Goal: Subscribe to service/newsletter

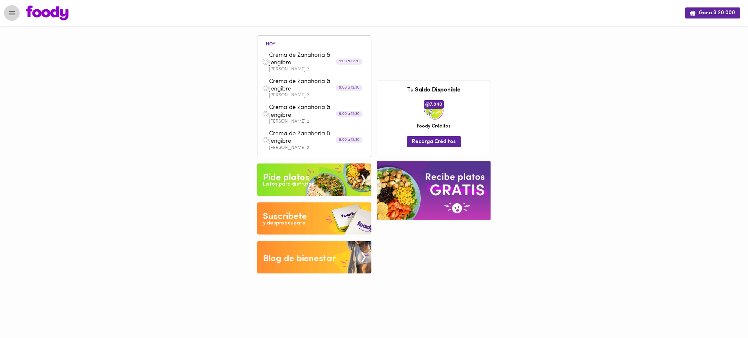
click at [15, 11] on icon "Menu" at bounding box center [12, 13] width 8 height 8
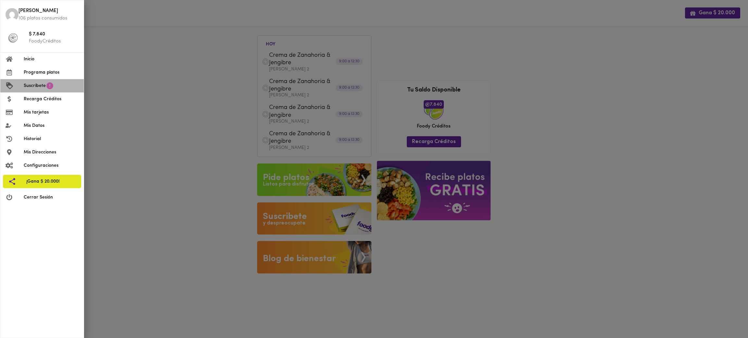
click at [54, 86] on li "Suscríbete" at bounding box center [41, 85] width 83 height 13
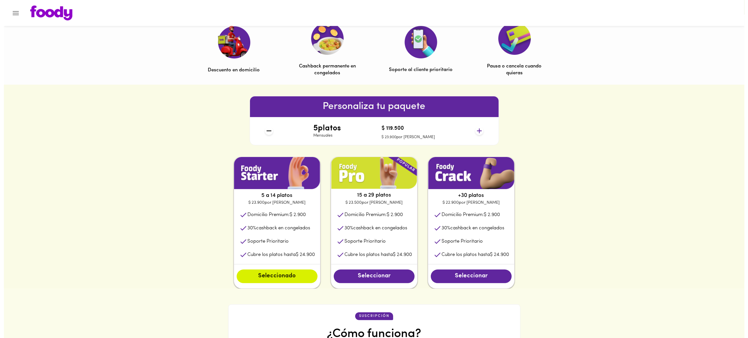
scroll to position [215, 0]
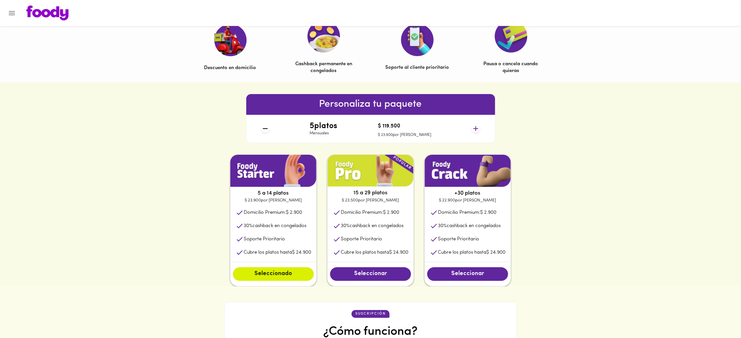
click at [478, 129] on icon at bounding box center [475, 129] width 8 height 8
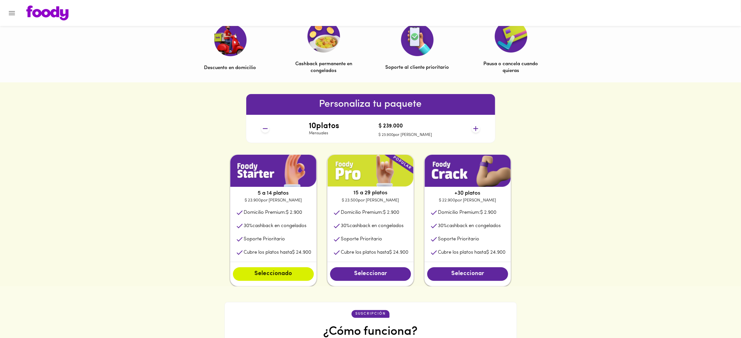
click at [478, 129] on icon at bounding box center [475, 129] width 8 height 8
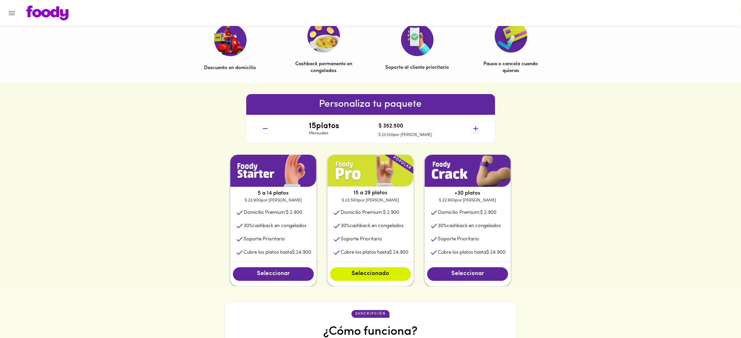
click at [478, 129] on icon at bounding box center [475, 129] width 8 height 8
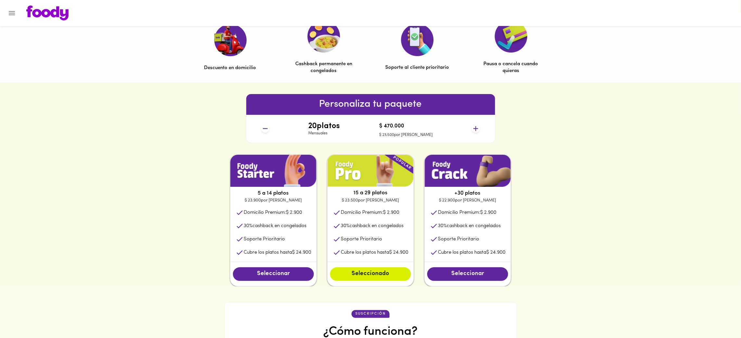
click at [478, 129] on icon at bounding box center [475, 129] width 8 height 8
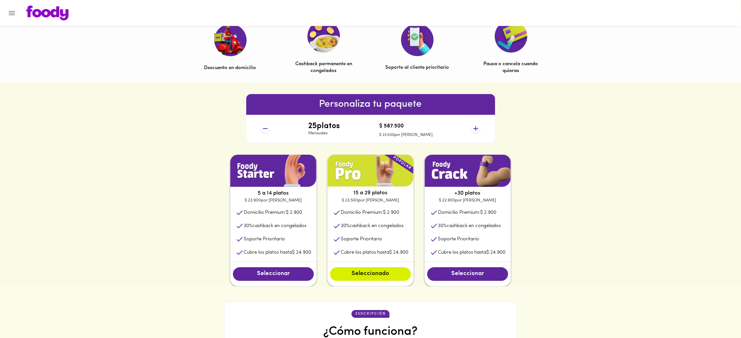
click at [478, 129] on icon at bounding box center [475, 129] width 8 height 8
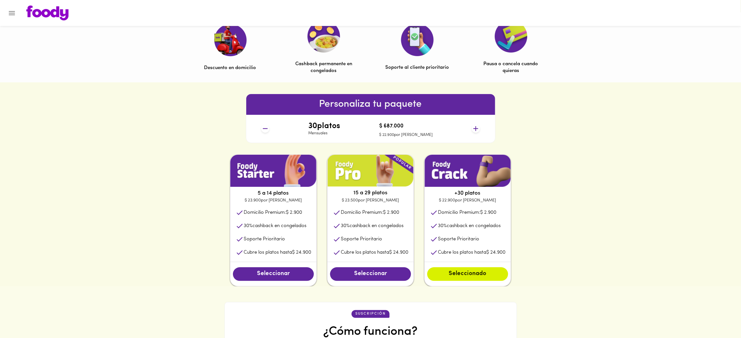
click at [478, 129] on icon at bounding box center [475, 129] width 8 height 8
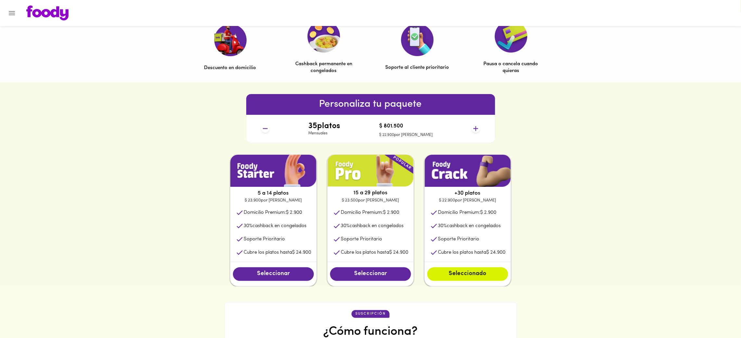
click at [478, 129] on icon at bounding box center [475, 129] width 8 height 8
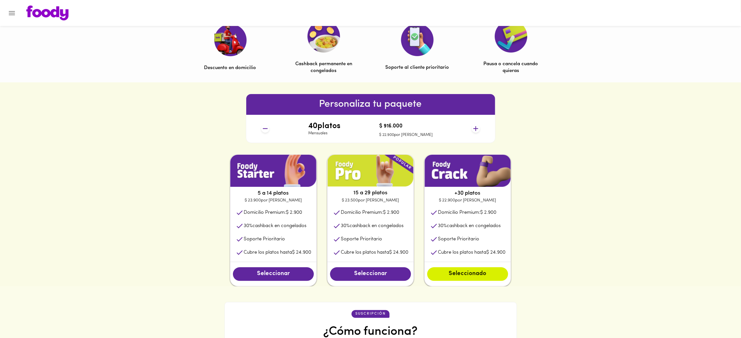
click at [478, 129] on icon at bounding box center [475, 129] width 8 height 8
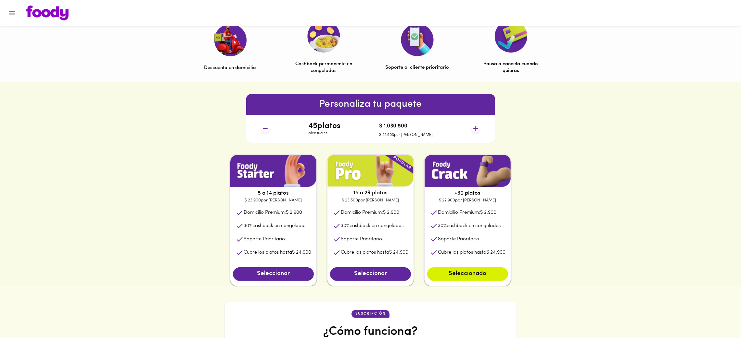
click at [264, 126] on icon at bounding box center [265, 129] width 8 height 8
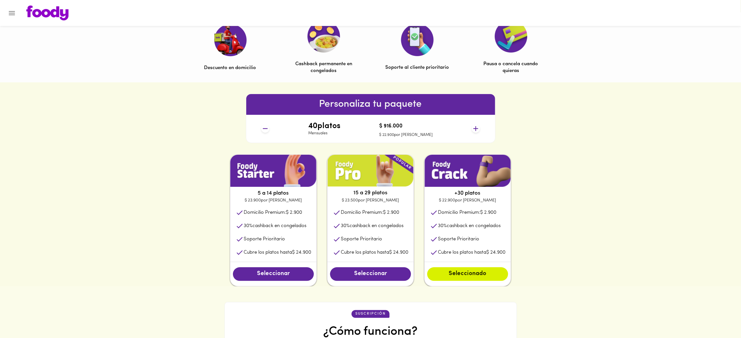
click at [264, 126] on icon at bounding box center [265, 129] width 8 height 8
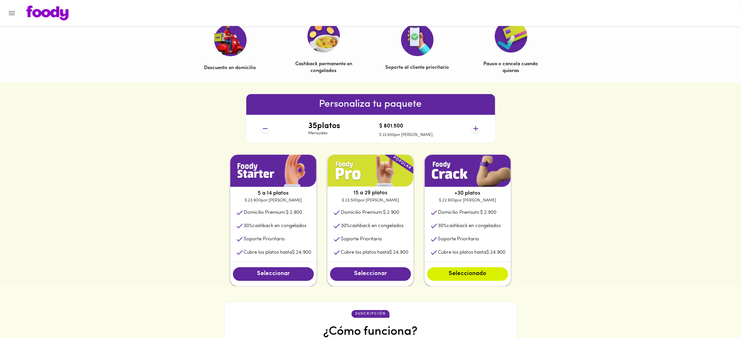
click at [264, 126] on icon at bounding box center [265, 129] width 8 height 8
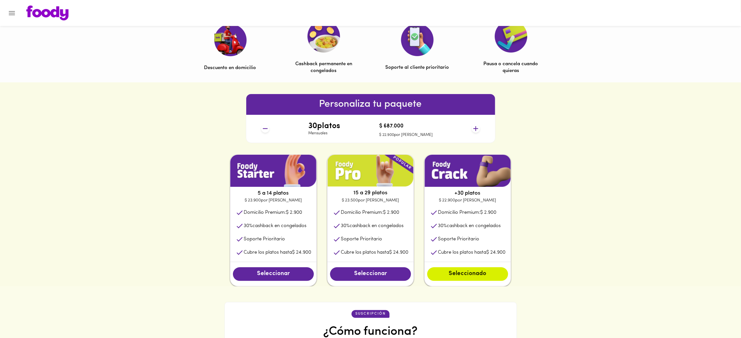
click at [264, 126] on icon at bounding box center [265, 129] width 8 height 8
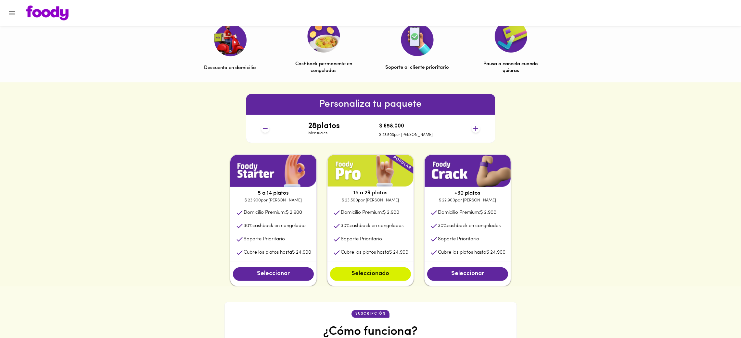
click at [264, 126] on icon at bounding box center [265, 129] width 8 height 8
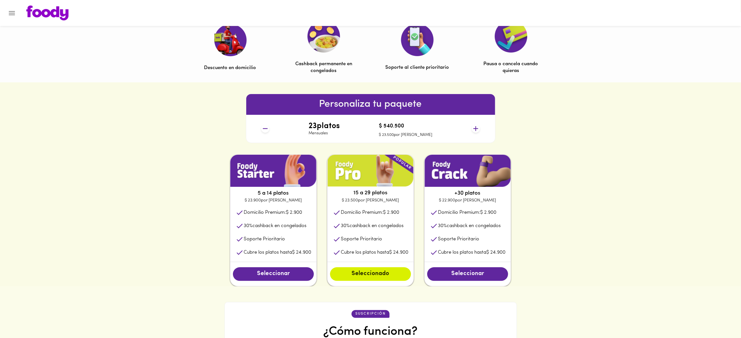
click at [264, 126] on icon at bounding box center [265, 129] width 8 height 8
click at [8, 17] on button "Menu" at bounding box center [12, 13] width 16 height 16
